Goal: Transaction & Acquisition: Subscribe to service/newsletter

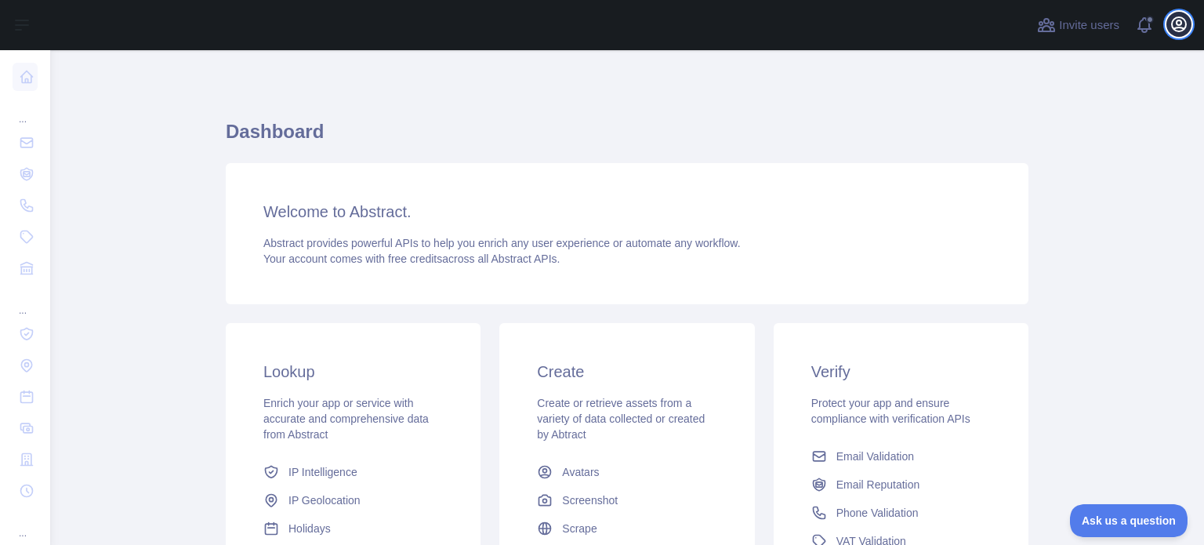
click at [1174, 20] on icon "button" at bounding box center [1178, 24] width 19 height 19
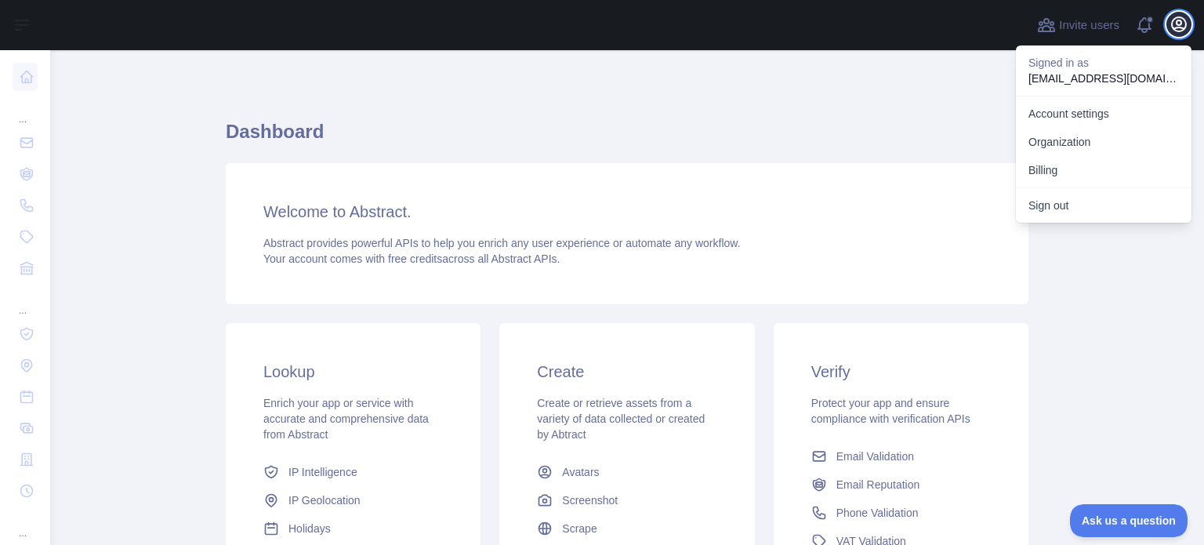
click at [1174, 20] on icon "button" at bounding box center [1178, 24] width 19 height 19
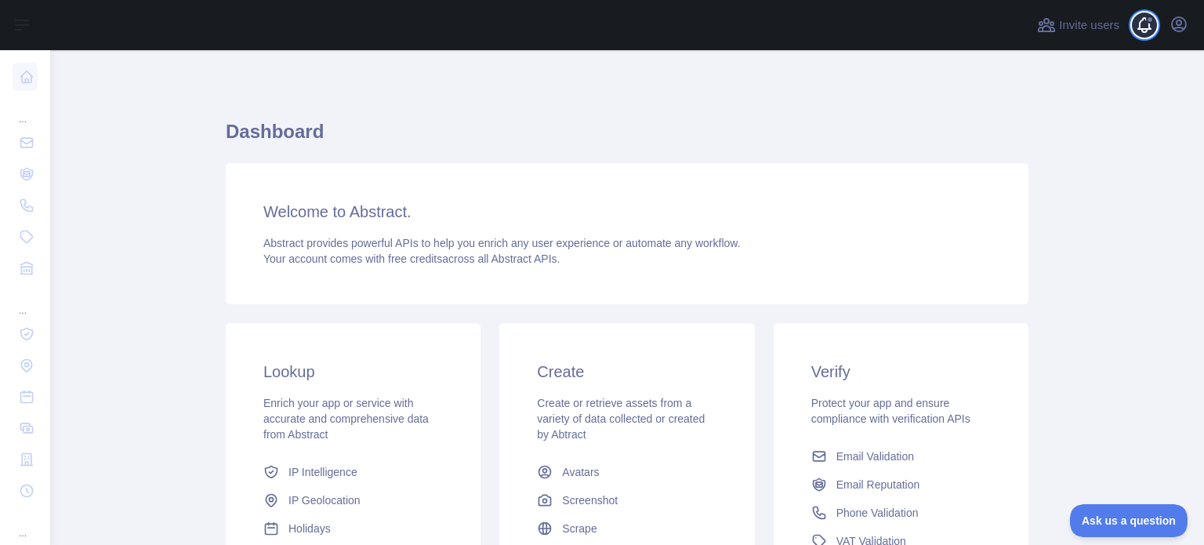
click at [1148, 31] on span at bounding box center [1150, 25] width 31 height 50
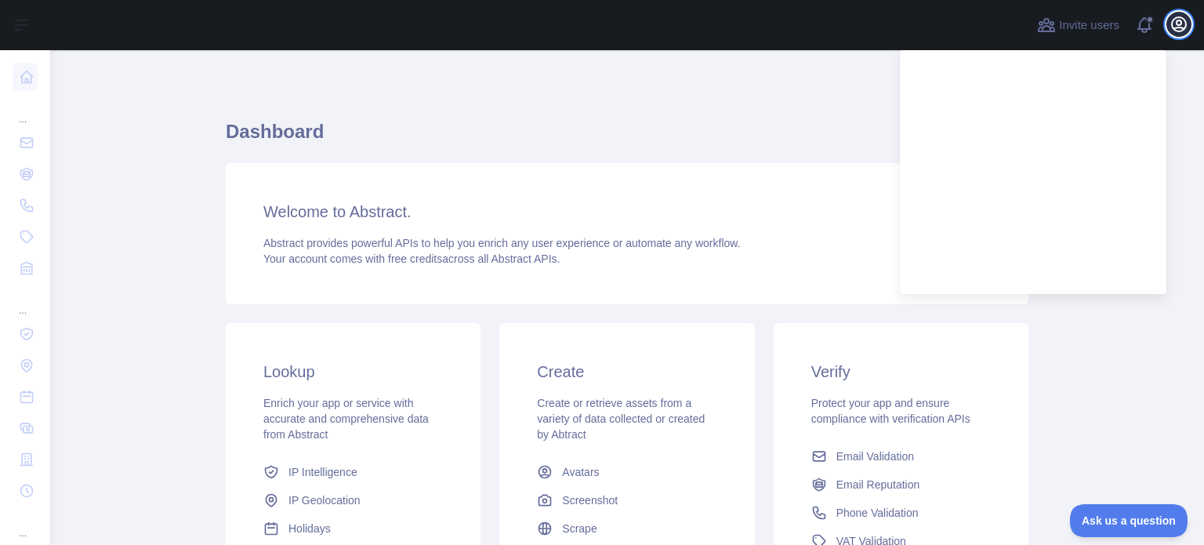
click at [1175, 18] on icon "button" at bounding box center [1178, 24] width 14 height 14
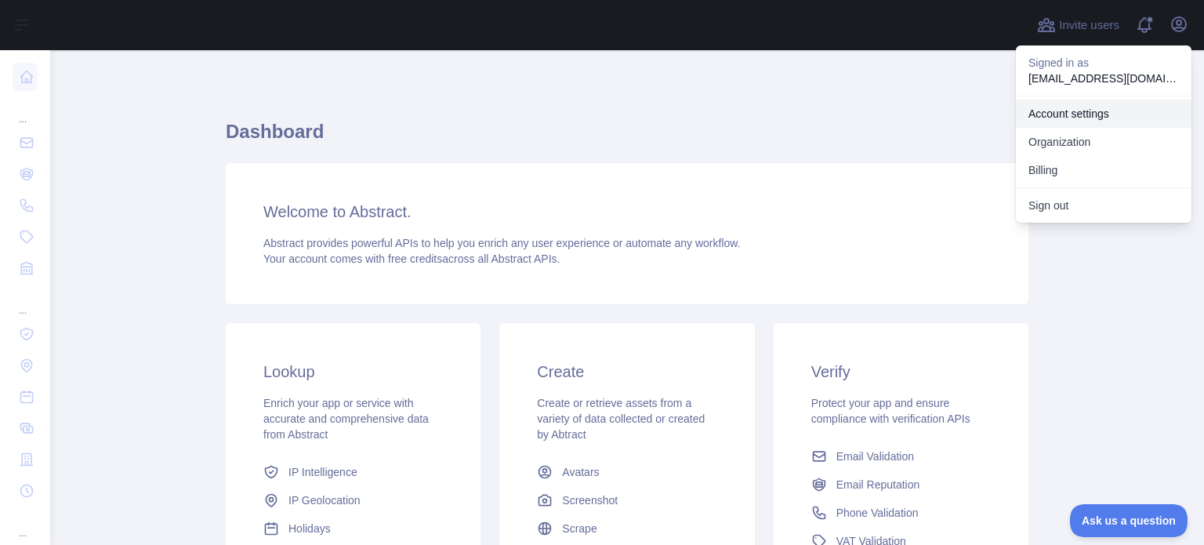
click at [1088, 120] on link "Account settings" at bounding box center [1104, 114] width 176 height 28
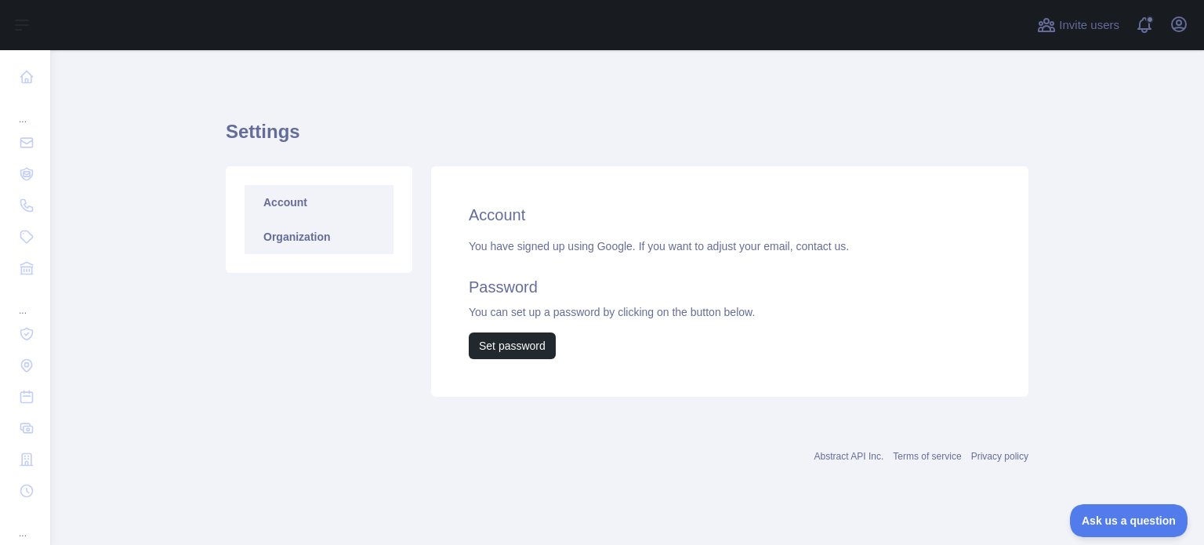
click at [289, 228] on link "Organization" at bounding box center [318, 236] width 149 height 34
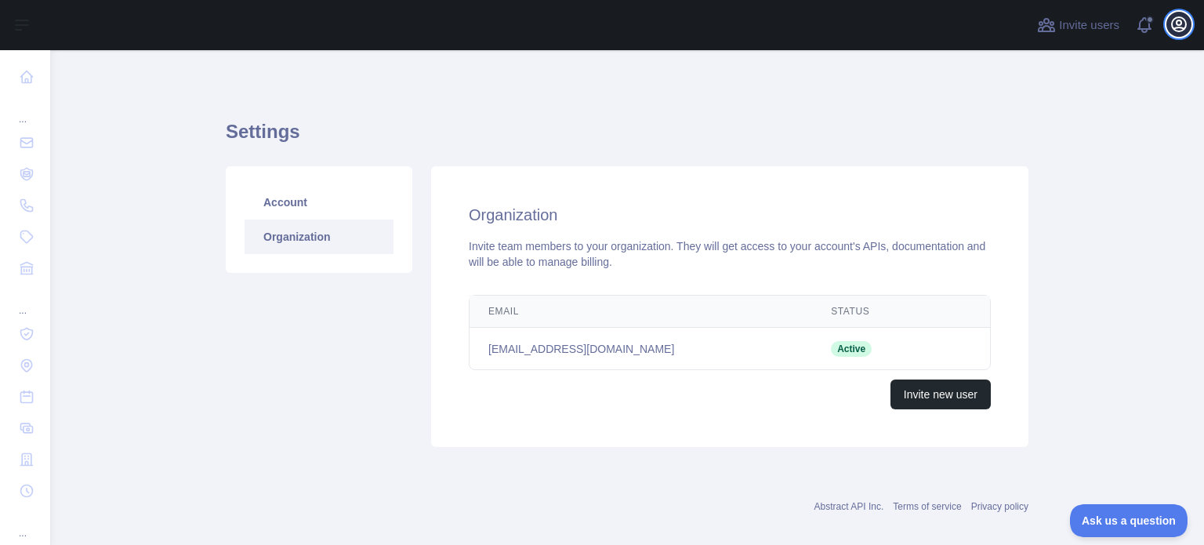
click at [1179, 29] on icon "button" at bounding box center [1178, 24] width 19 height 19
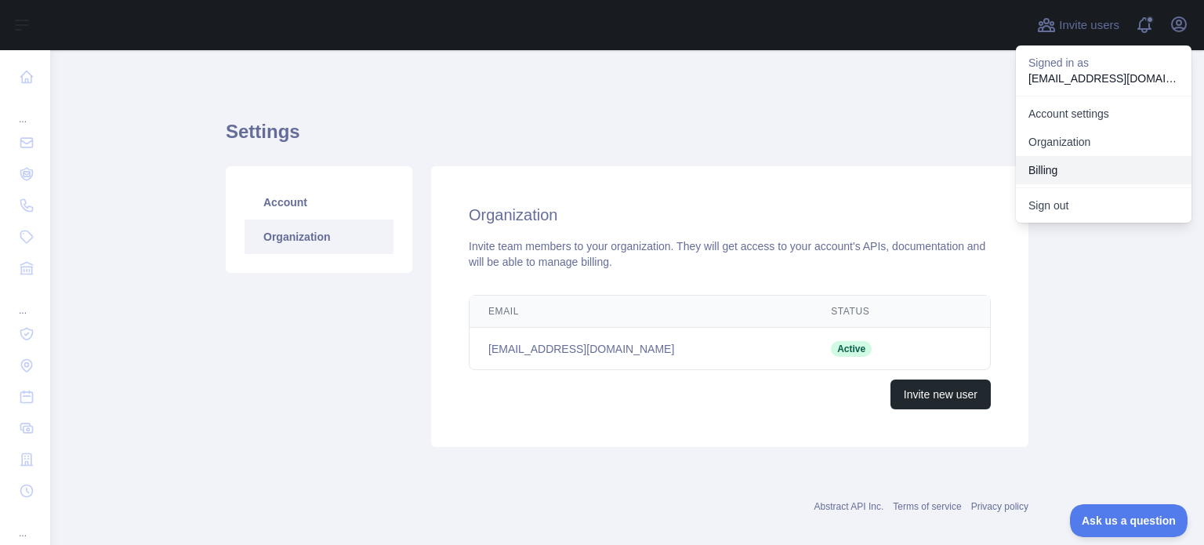
click at [1106, 167] on button "Billing" at bounding box center [1104, 170] width 176 height 28
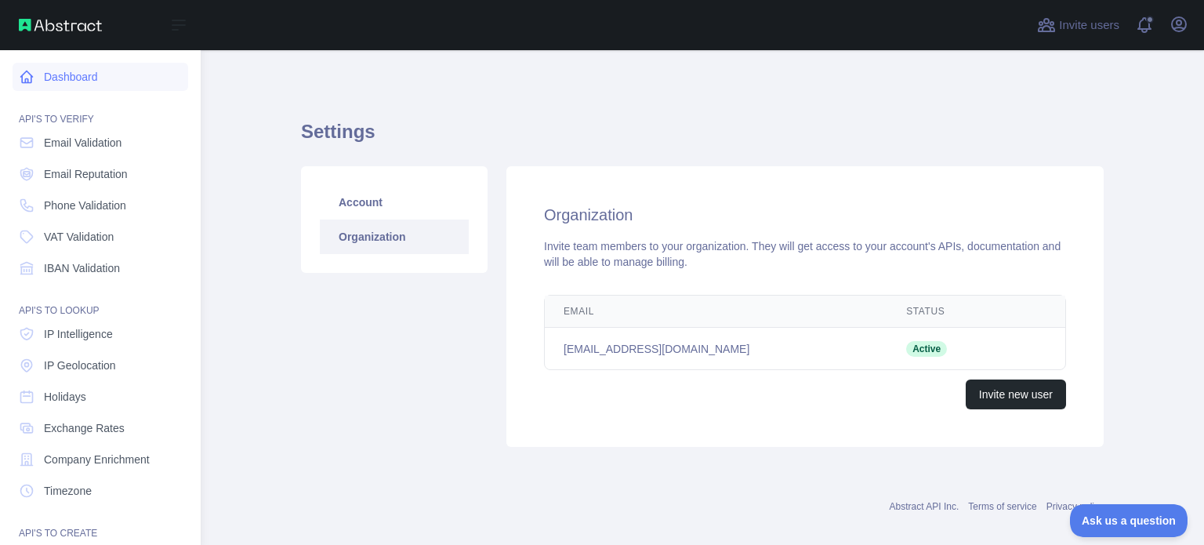
click at [45, 78] on link "Dashboard" at bounding box center [101, 77] width 176 height 28
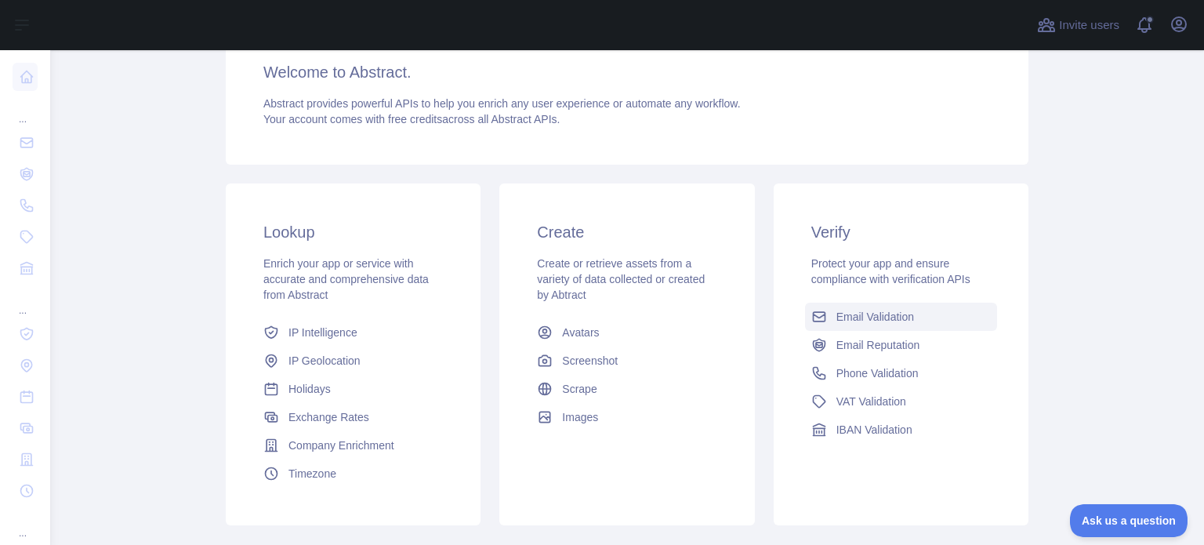
scroll to position [235, 0]
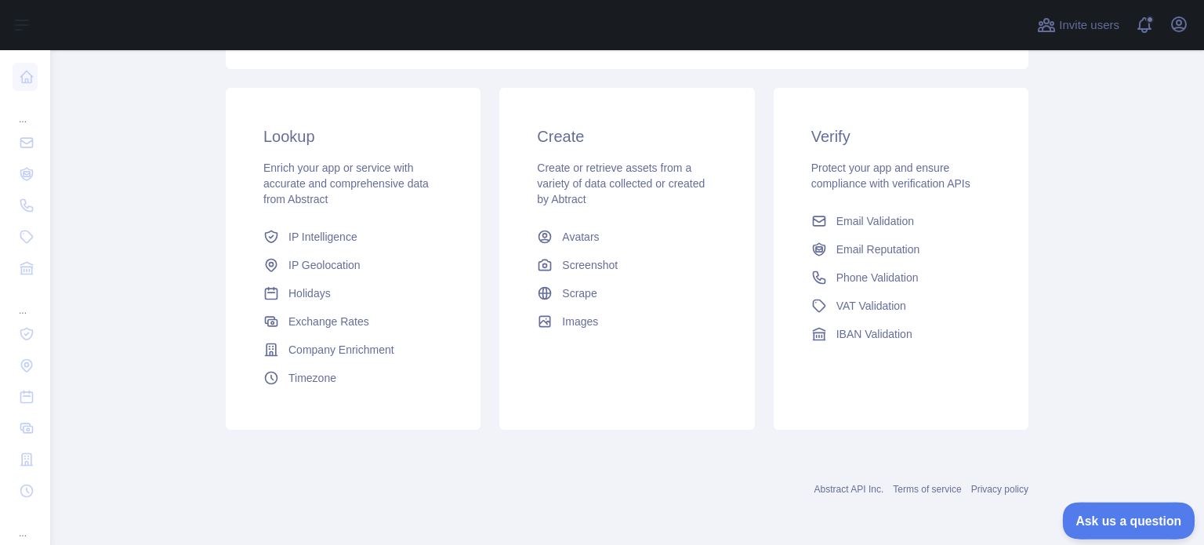
click at [1114, 525] on button "Ask us a question" at bounding box center [1121, 517] width 118 height 33
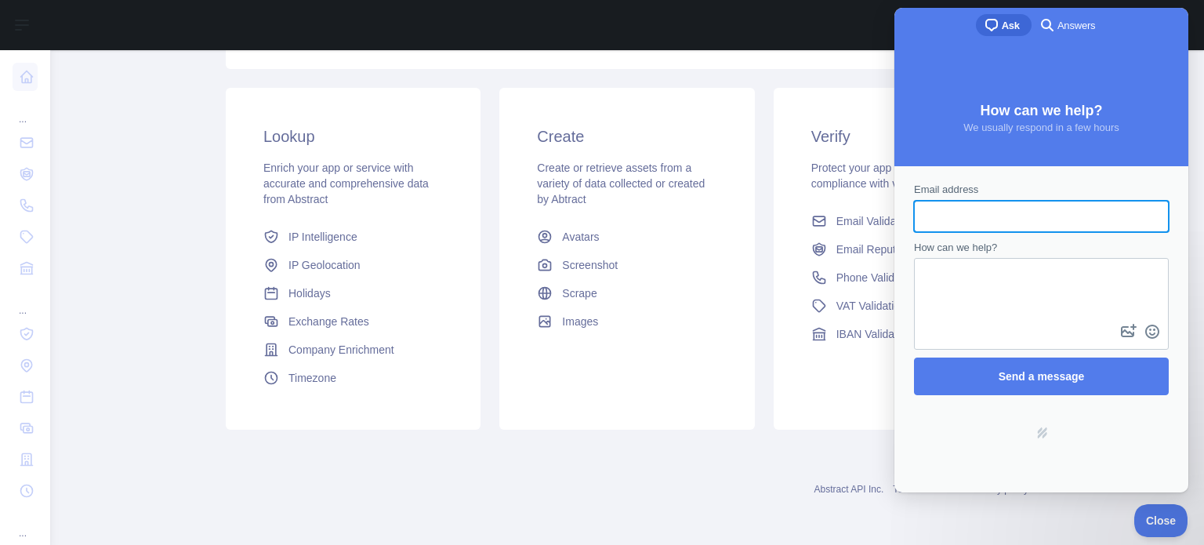
scroll to position [0, 0]
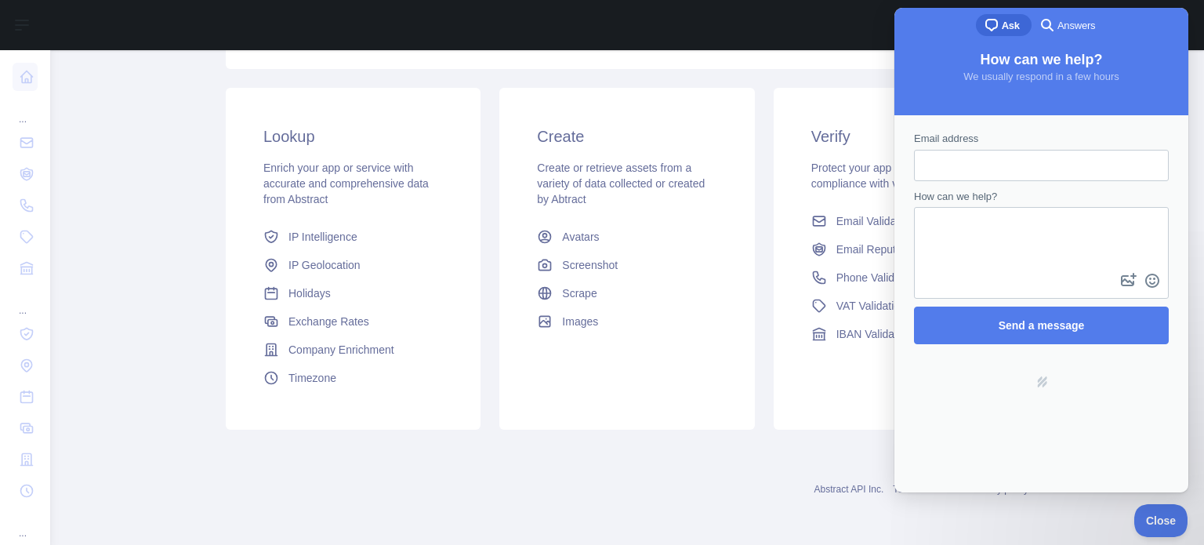
click at [654, 96] on div "Create Create or retrieve assets from a variety of data collected or created by…" at bounding box center [626, 230] width 255 height 285
click at [760, 521] on div "Dashboard Welcome to Abstract. Abstract provides powerful APIs to help you enri…" at bounding box center [627, 180] width 802 height 730
click at [316, 322] on span "Exchange Rates" at bounding box center [328, 321] width 81 height 16
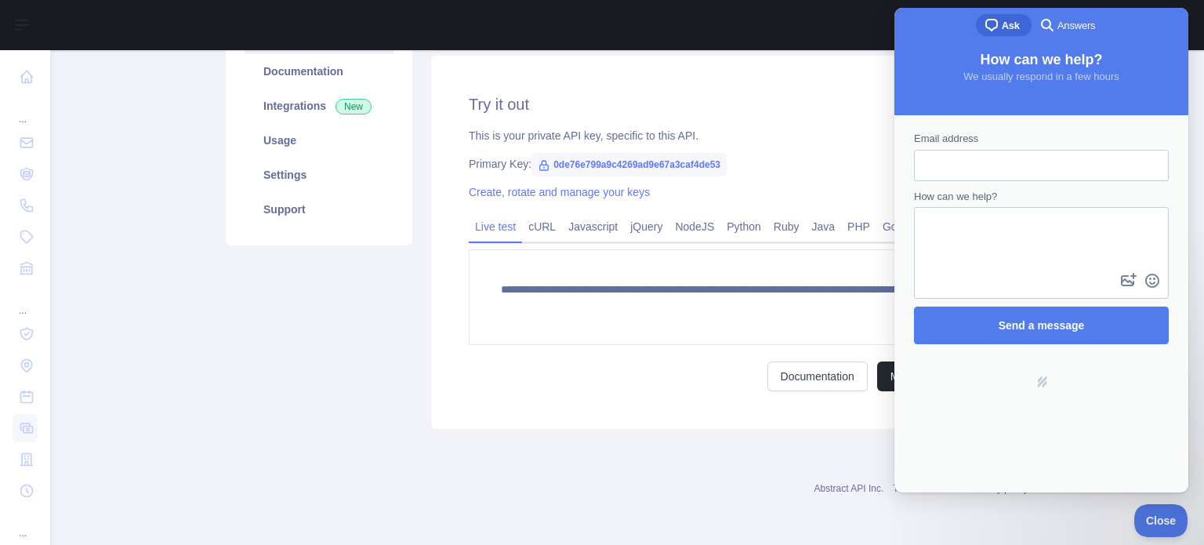
scroll to position [198, 0]
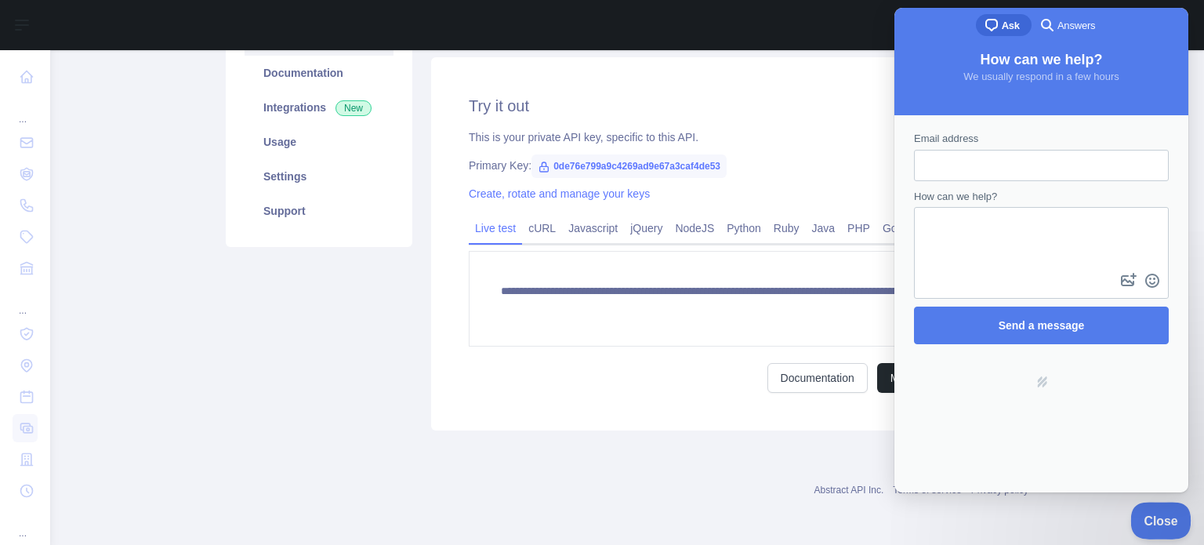
click at [1147, 516] on span "Close" at bounding box center [1156, 517] width 53 height 11
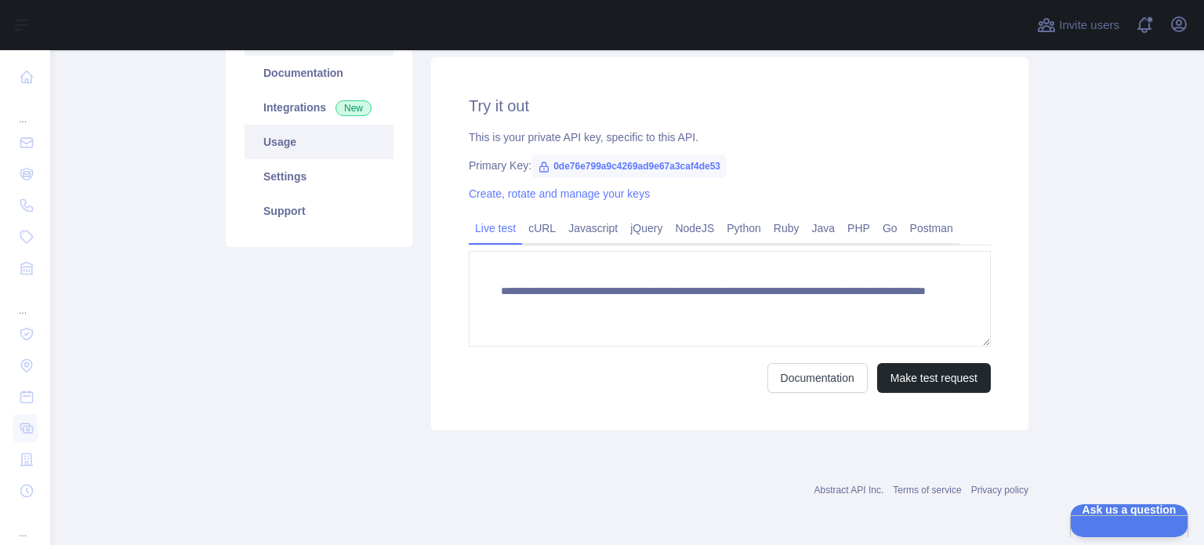
click at [268, 145] on link "Usage" at bounding box center [318, 142] width 149 height 34
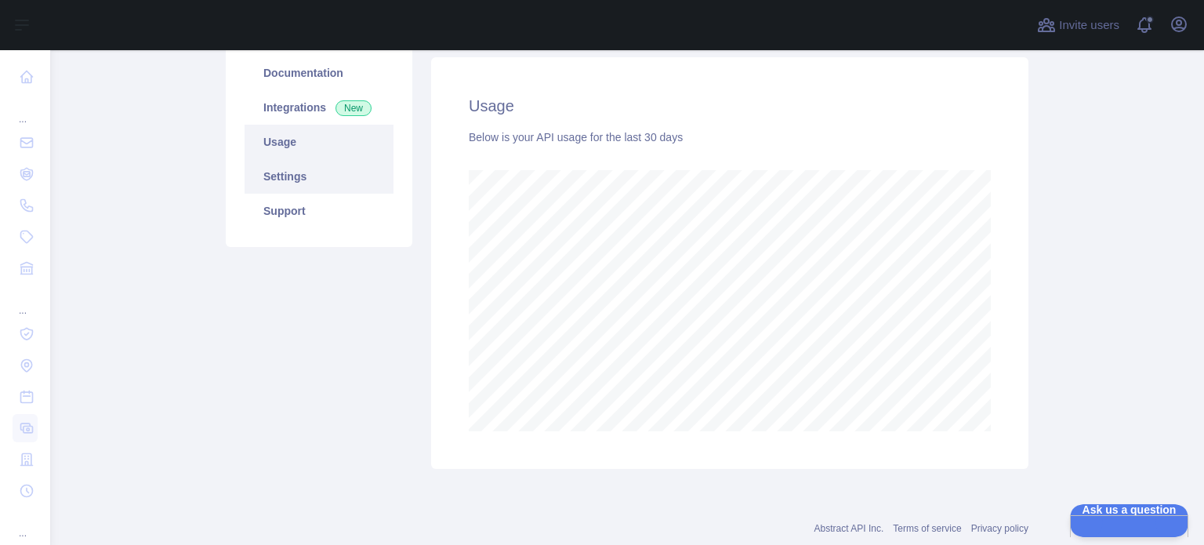
scroll to position [494, 1141]
click at [263, 168] on link "Settings" at bounding box center [318, 176] width 149 height 34
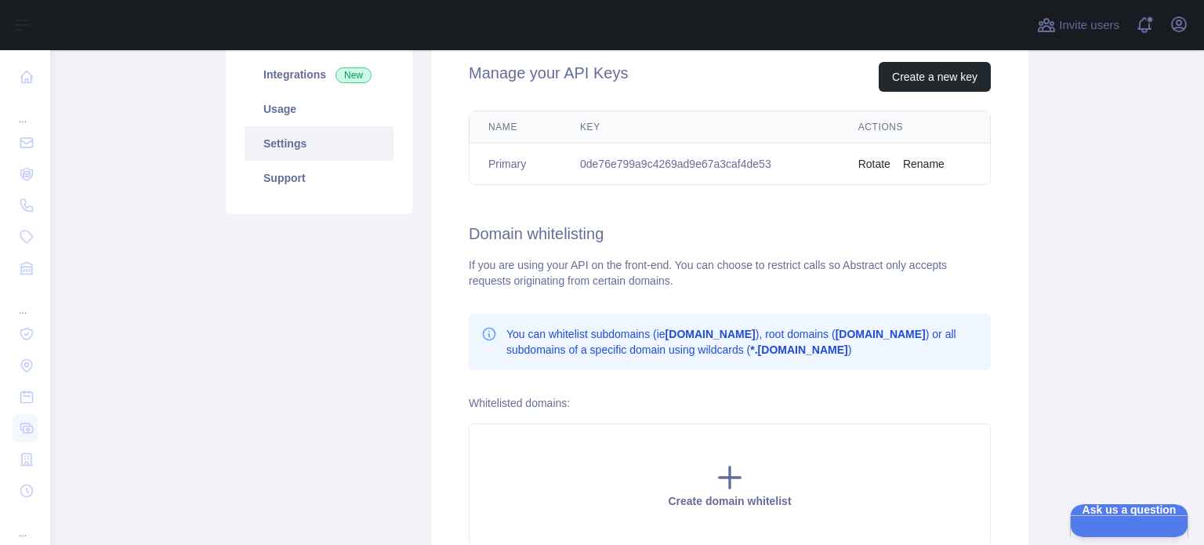
scroll to position [150, 0]
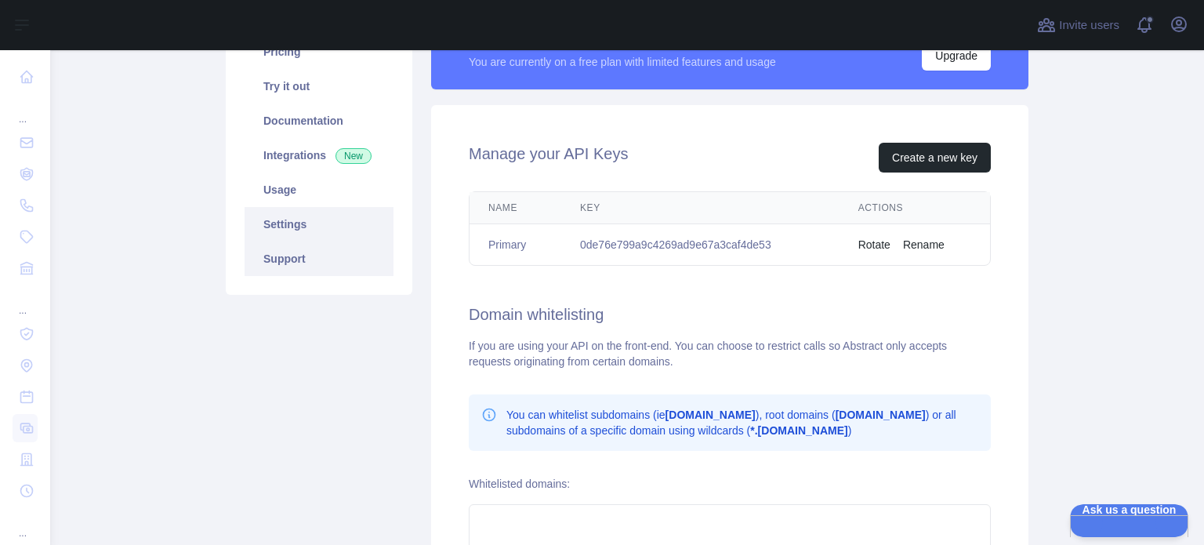
click at [297, 244] on link "Support" at bounding box center [318, 258] width 149 height 34
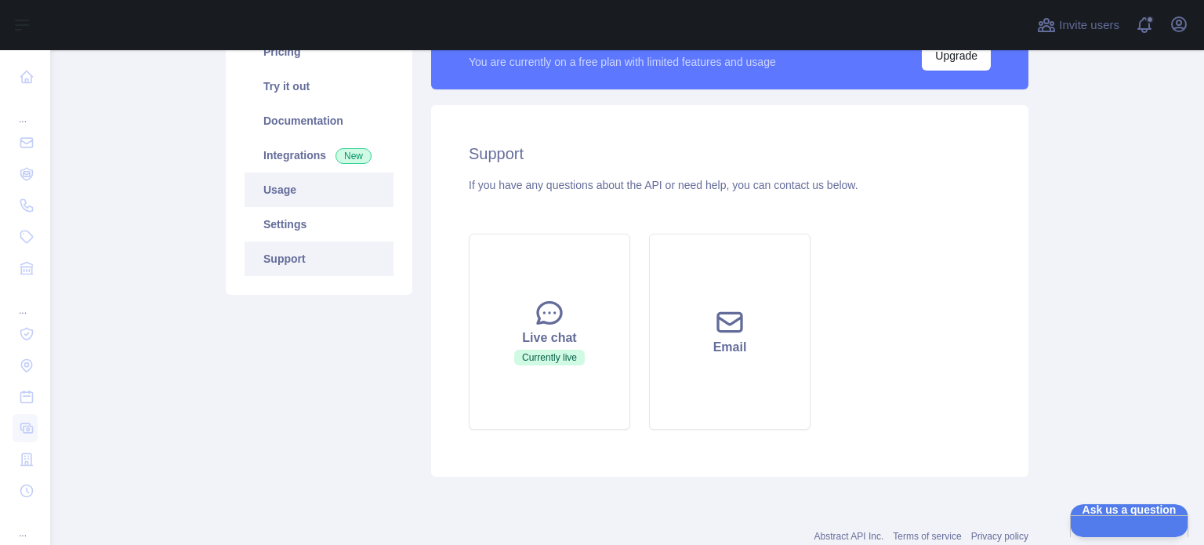
click at [284, 181] on link "Usage" at bounding box center [318, 189] width 149 height 34
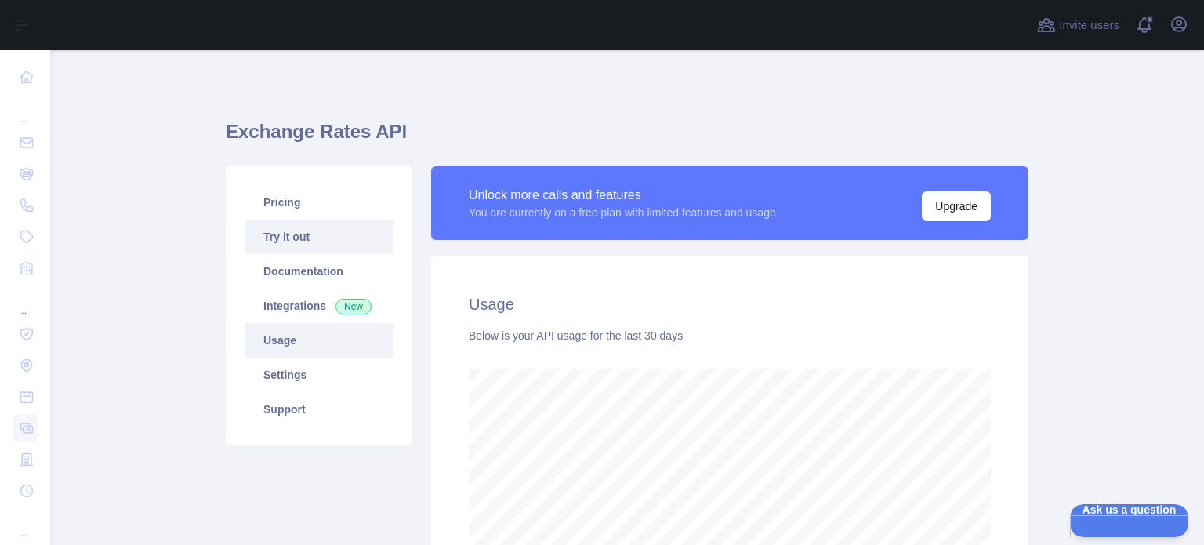
click at [270, 236] on link "Try it out" at bounding box center [318, 236] width 149 height 34
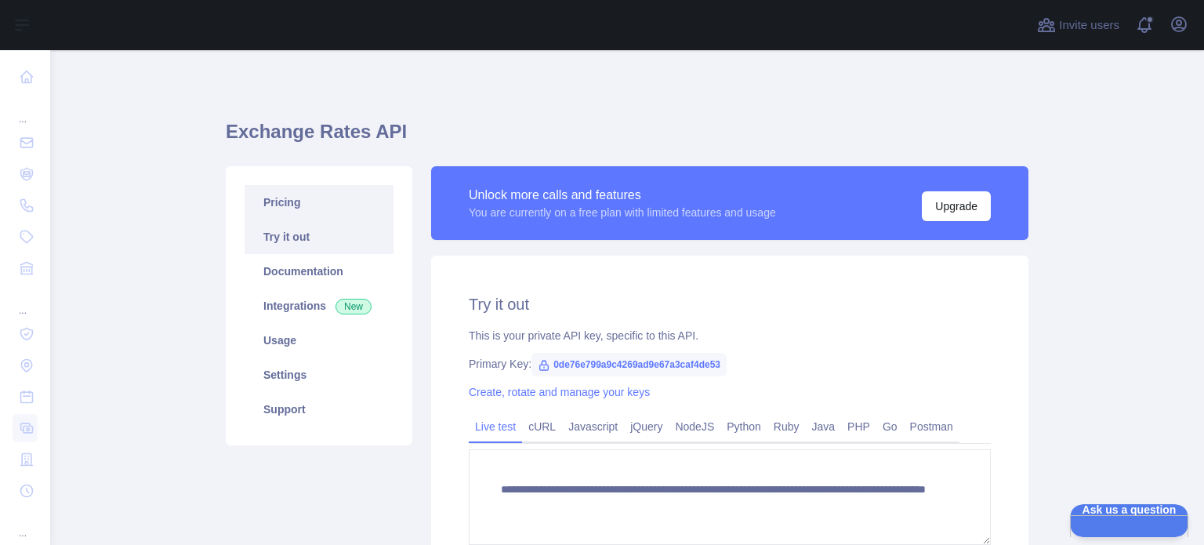
click at [272, 190] on link "Pricing" at bounding box center [318, 202] width 149 height 34
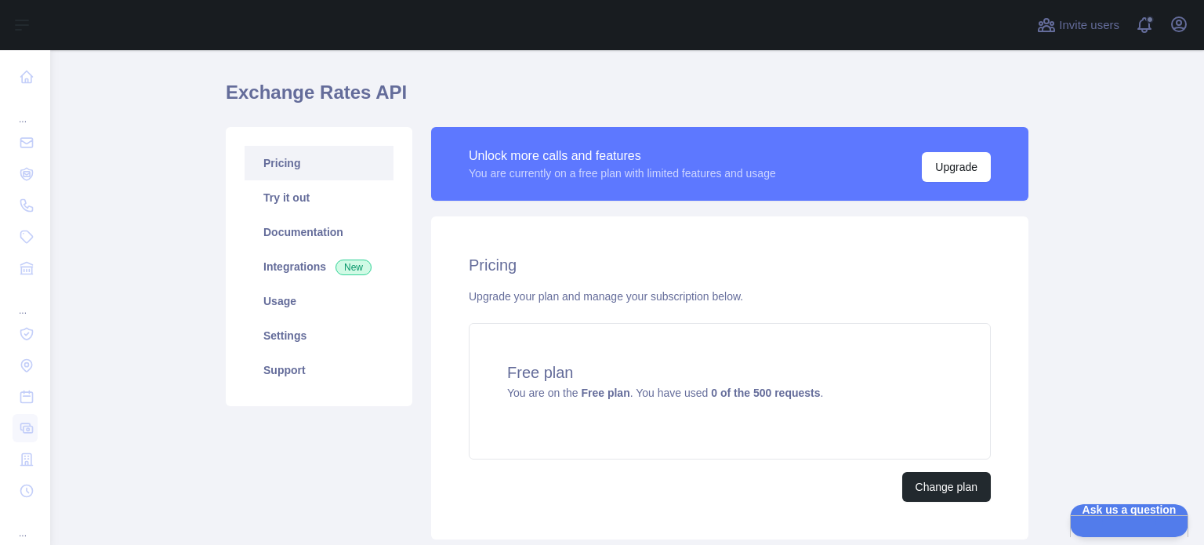
scroll to position [78, 0]
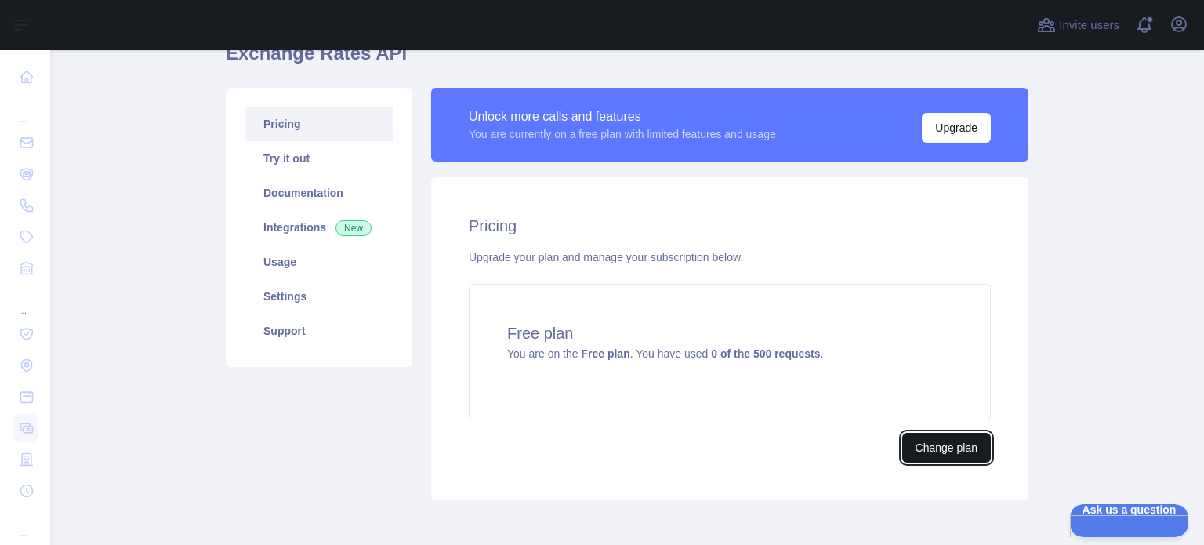
click at [925, 439] on button "Change plan" at bounding box center [946, 448] width 89 height 30
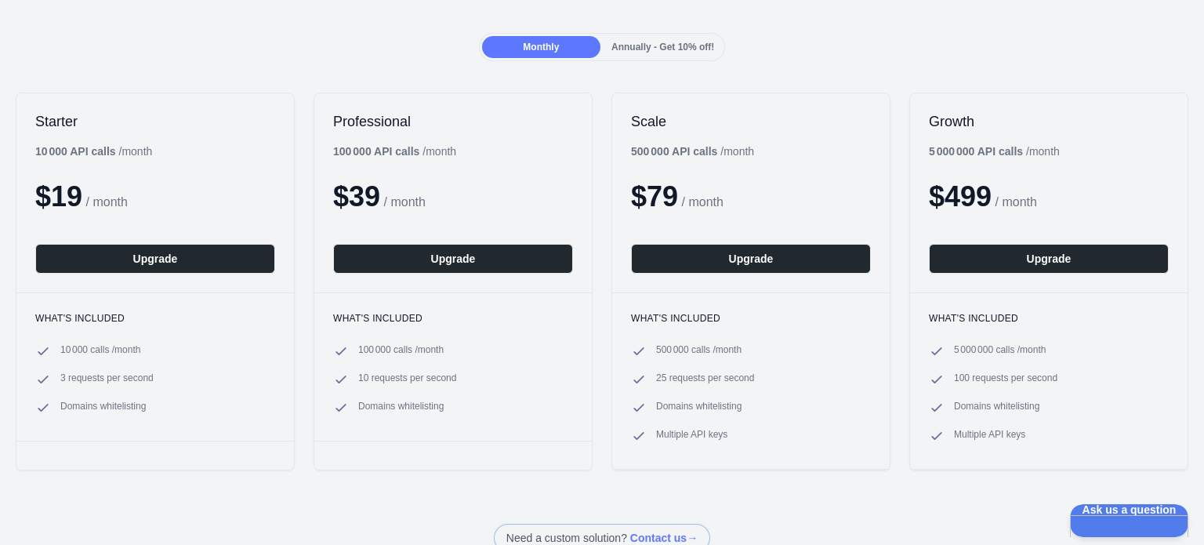
scroll to position [157, 0]
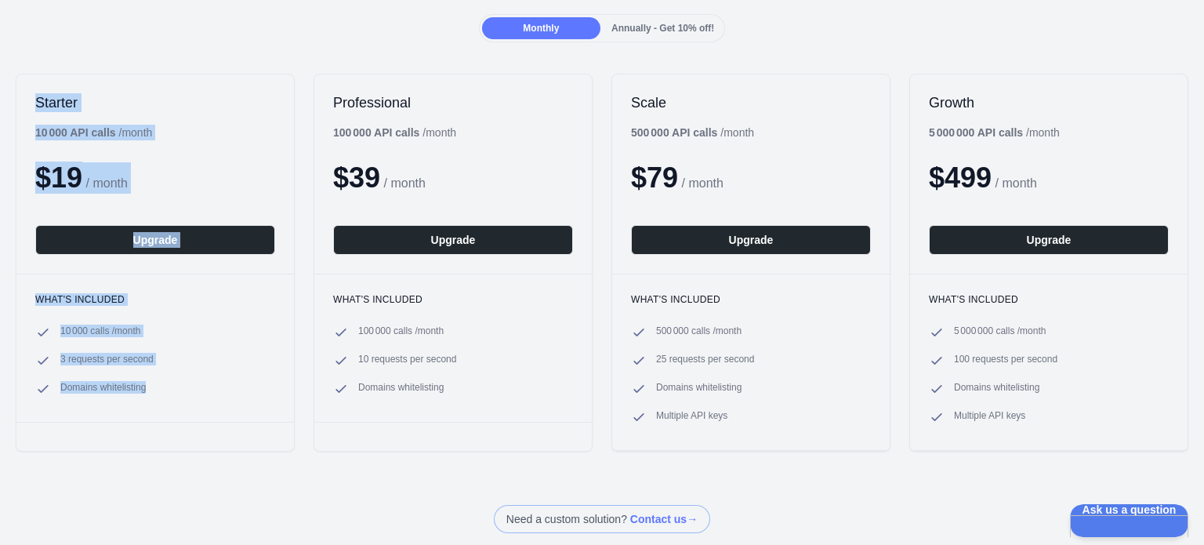
drag, startPoint x: 28, startPoint y: 96, endPoint x: 168, endPoint y: 378, distance: 315.4
click at [168, 378] on div "Starter 10 000 API calls / month $ 19 / month Upgrade What's included 10 000 ca…" at bounding box center [155, 263] width 279 height 378
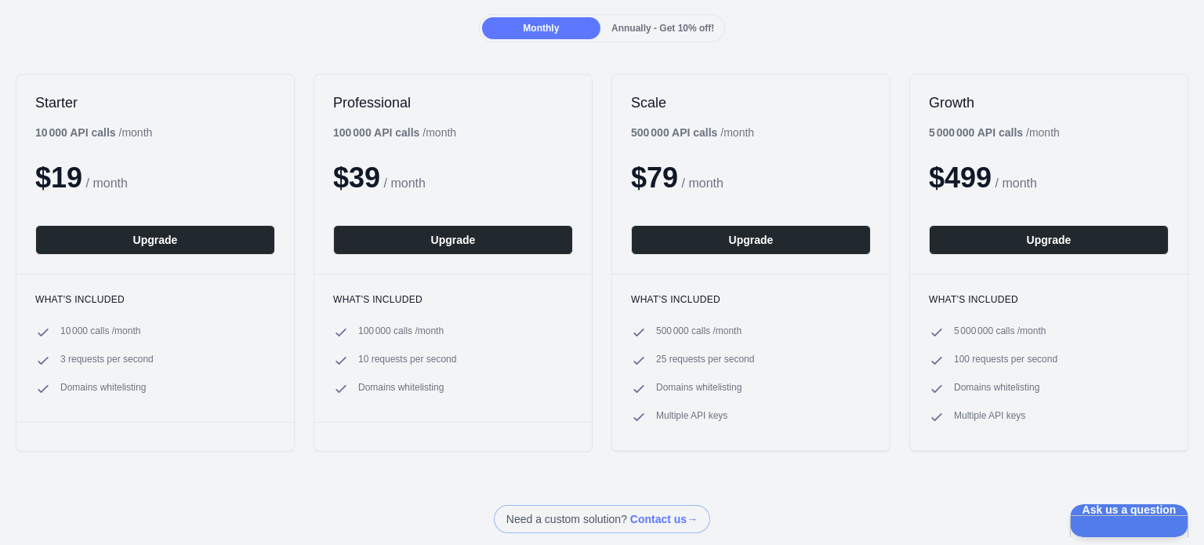
click at [212, 442] on div "Starter 10 000 API calls / month $ 19 / month Upgrade What's included 10 000 ca…" at bounding box center [155, 263] width 279 height 378
